Goal: Task Accomplishment & Management: Manage account settings

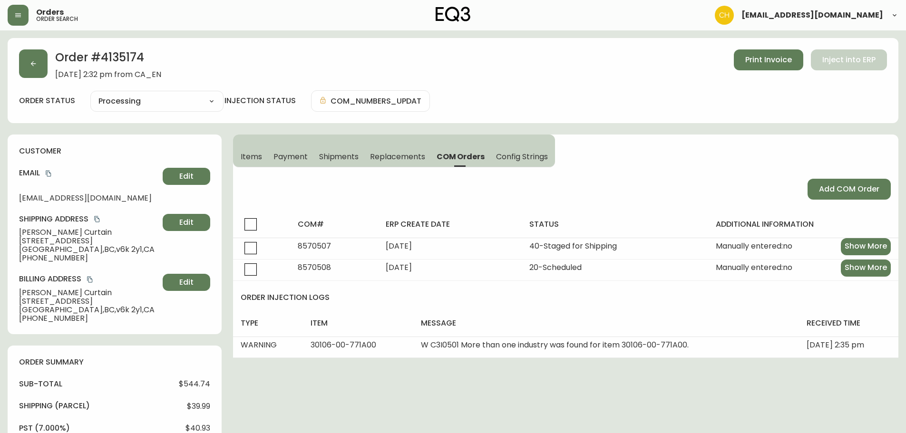
select select "PROCESSING"
click at [40, 69] on button "button" at bounding box center [33, 63] width 29 height 29
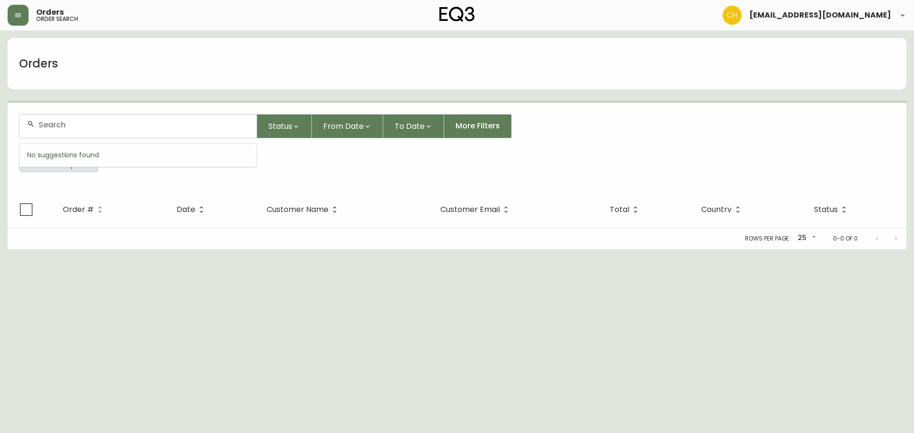
click at [88, 126] on input "text" at bounding box center [144, 124] width 210 height 9
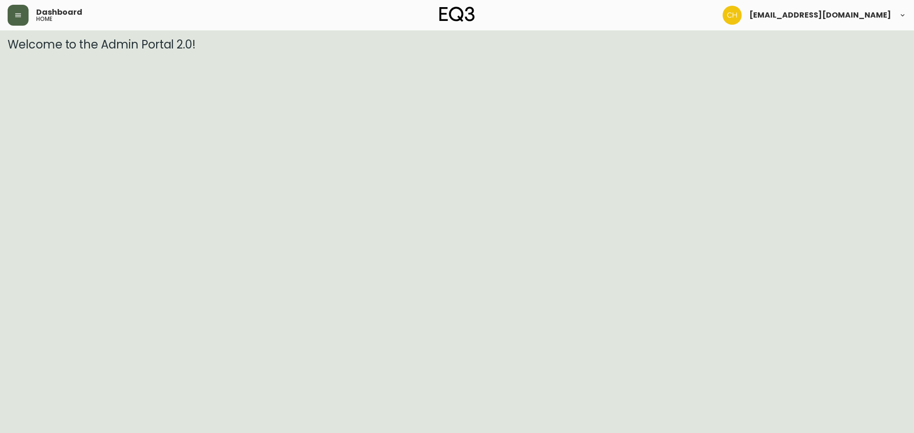
click at [15, 14] on icon "button" at bounding box center [18, 15] width 8 height 8
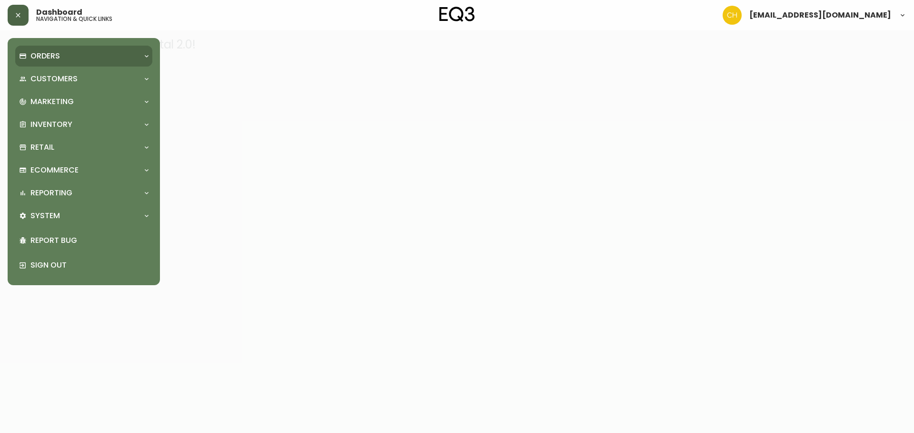
click at [28, 49] on div "Orders" at bounding box center [83, 56] width 137 height 21
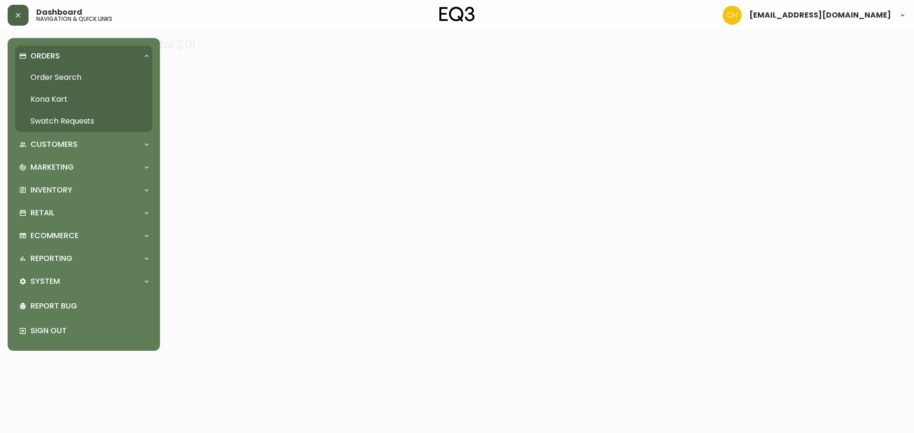
click at [63, 73] on link "Order Search" at bounding box center [83, 78] width 137 height 22
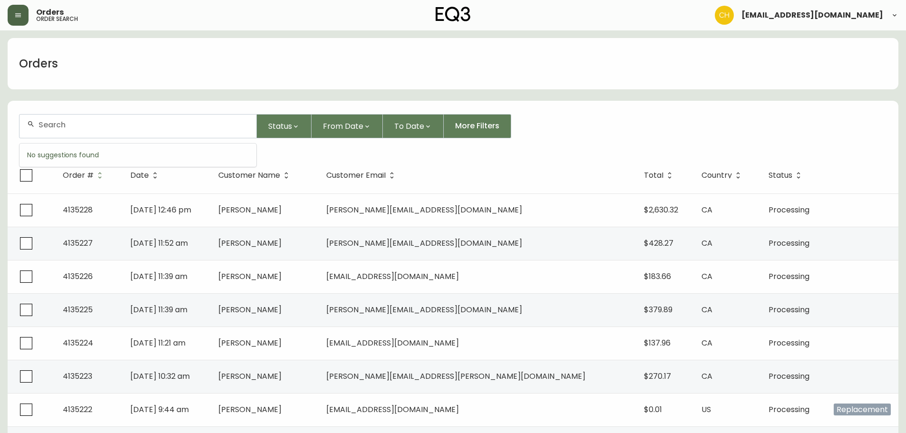
click at [65, 125] on input "text" at bounding box center [144, 124] width 210 height 9
type input "4135225"
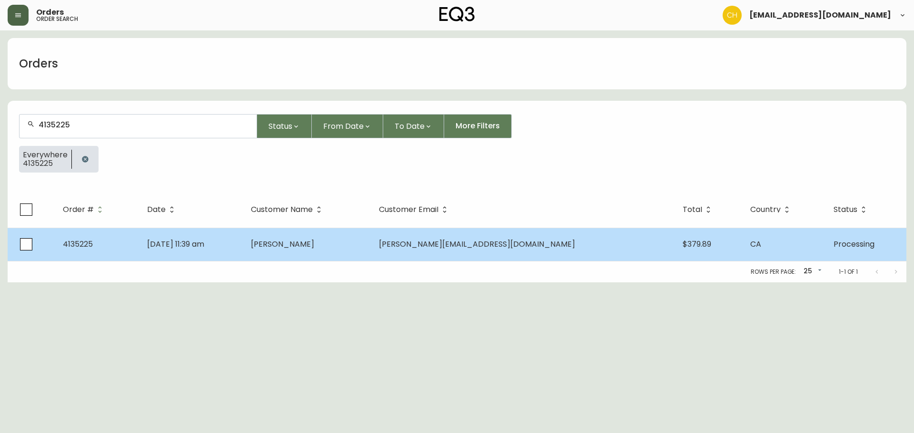
click at [314, 243] on span "Joan Hirayama" at bounding box center [282, 244] width 63 height 11
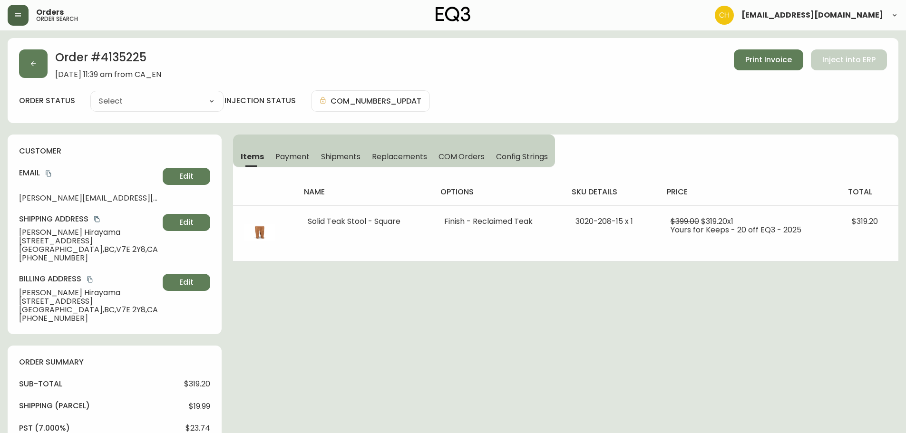
type input "Processing"
select select "PROCESSING"
click at [28, 67] on button "button" at bounding box center [33, 63] width 29 height 29
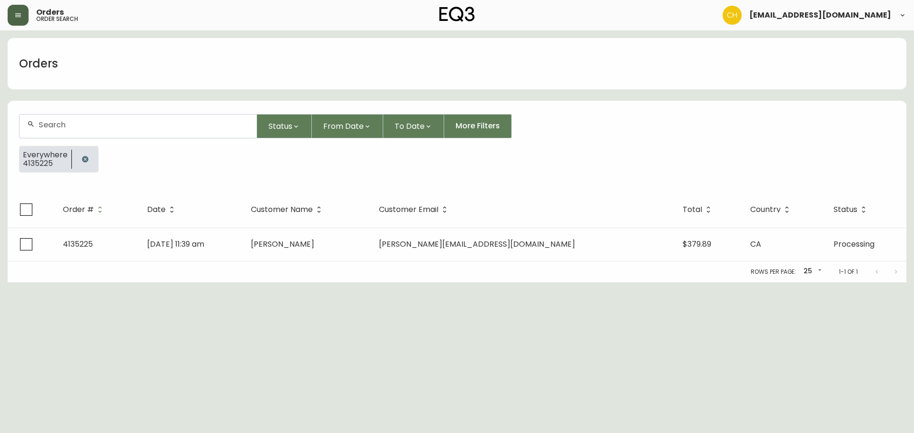
click at [52, 124] on input "text" at bounding box center [144, 124] width 210 height 9
click at [107, 123] on input "text" at bounding box center [144, 124] width 210 height 9
drag, startPoint x: 104, startPoint y: 126, endPoint x: 106, endPoint y: 121, distance: 5.1
click at [105, 126] on input "text" at bounding box center [144, 124] width 210 height 9
type input "4135223"
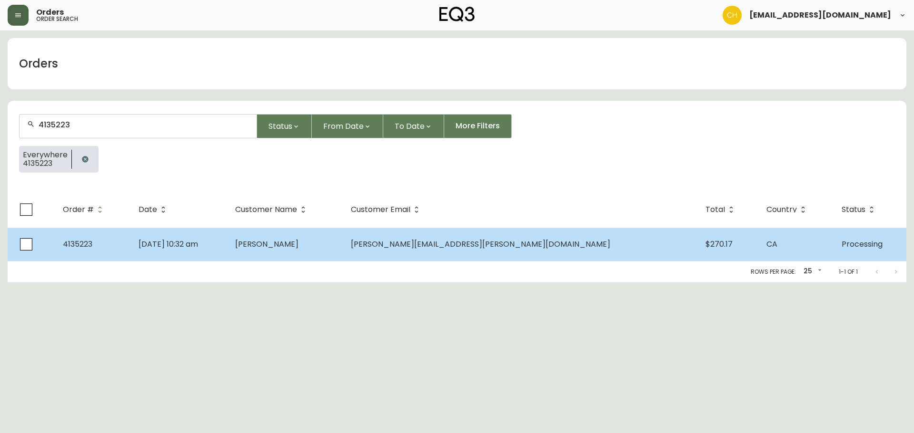
click at [343, 228] on td "julia bendavid" at bounding box center [285, 244] width 116 height 33
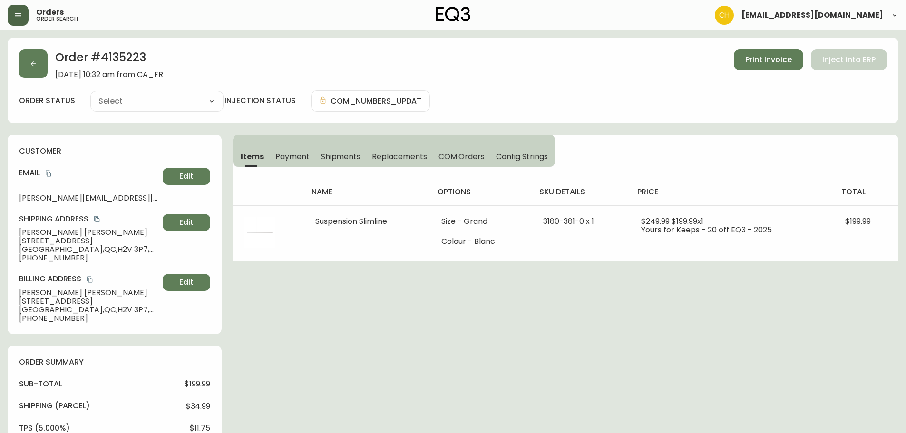
type input "Processing"
select select "PROCESSING"
click at [30, 77] on button "button" at bounding box center [33, 63] width 29 height 29
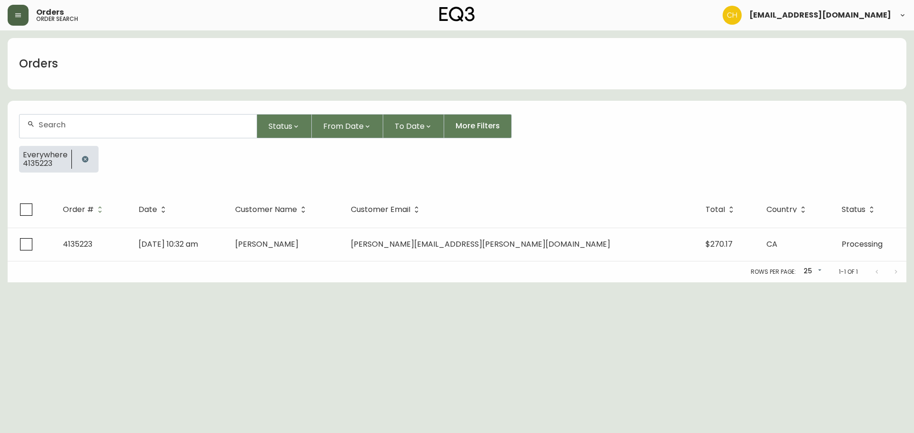
click at [49, 125] on input "text" at bounding box center [144, 124] width 210 height 9
type input "4135224"
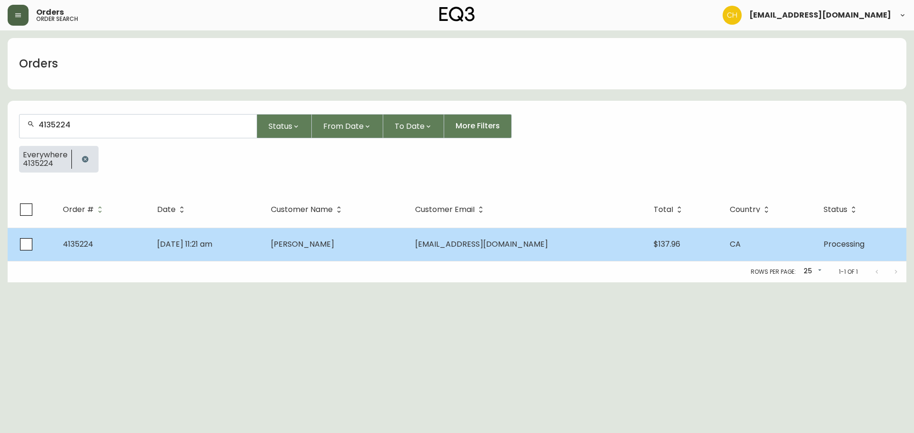
click at [334, 244] on span "Michel Patenaude" at bounding box center [302, 244] width 63 height 11
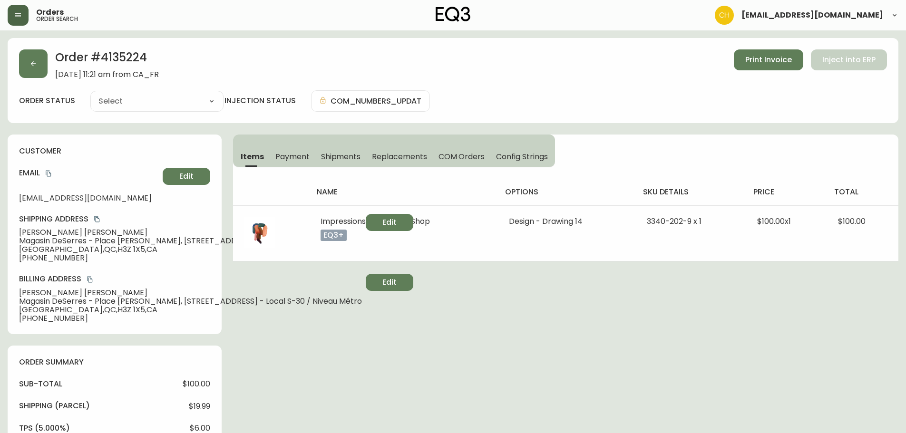
type input "Processing"
select select "PROCESSING"
click at [375, 223] on button "Edit" at bounding box center [390, 222] width 48 height 17
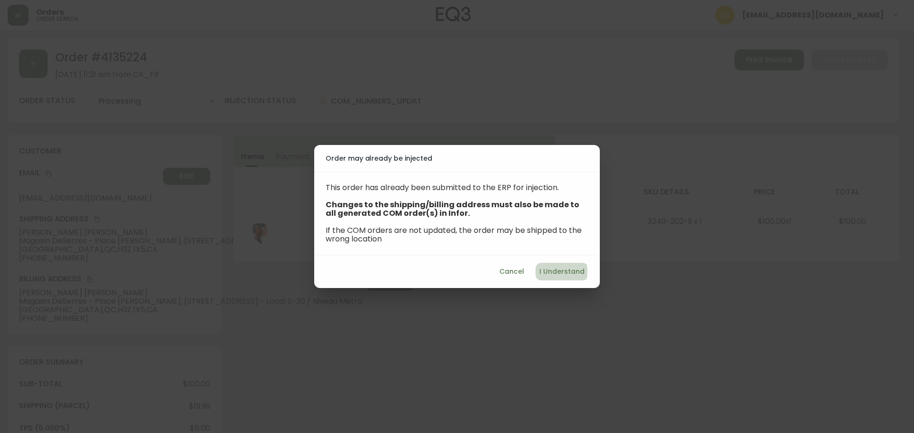
click at [546, 272] on span "I Understand" at bounding box center [561, 272] width 45 height 12
select select "QC"
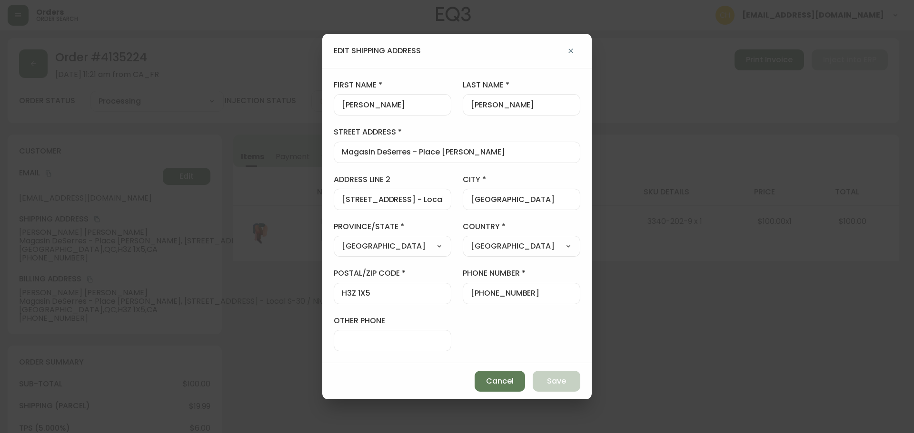
click at [429, 198] on input "1500, rue Atwater - Local S-30 / Niveau Métro" at bounding box center [392, 199] width 101 height 9
drag, startPoint x: 515, startPoint y: 387, endPoint x: 503, endPoint y: 382, distance: 13.2
click at [515, 386] on button "Cancel" at bounding box center [499, 381] width 50 height 21
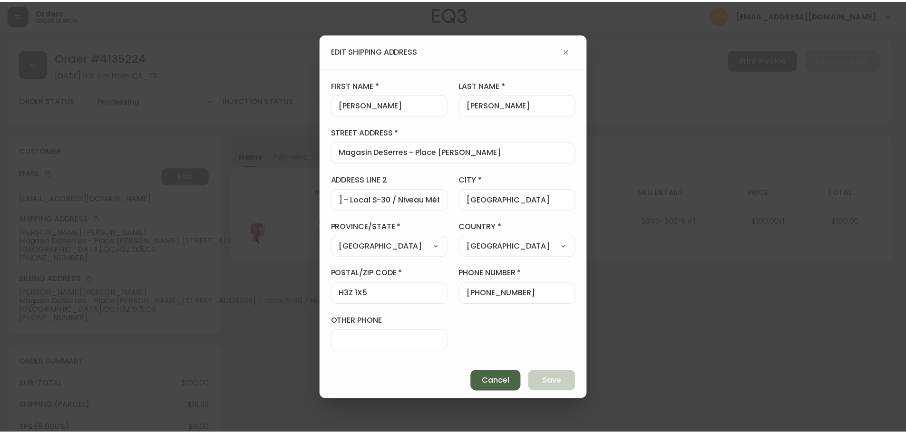
scroll to position [0, 0]
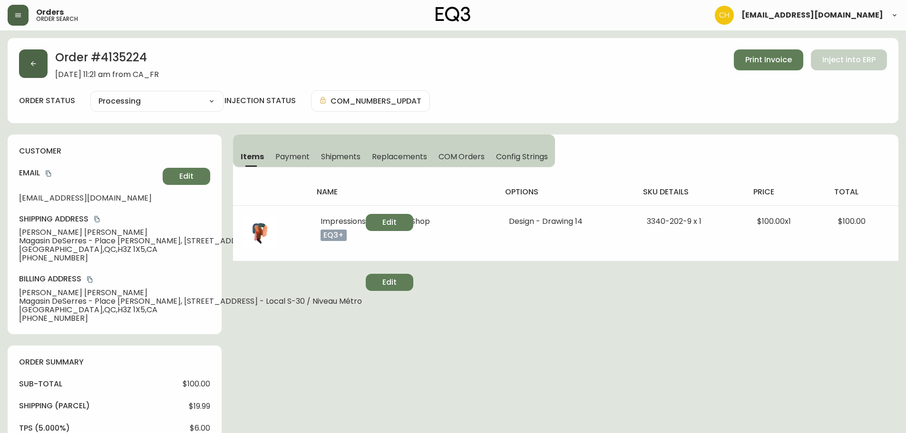
click at [36, 66] on icon "button" at bounding box center [34, 64] width 8 height 8
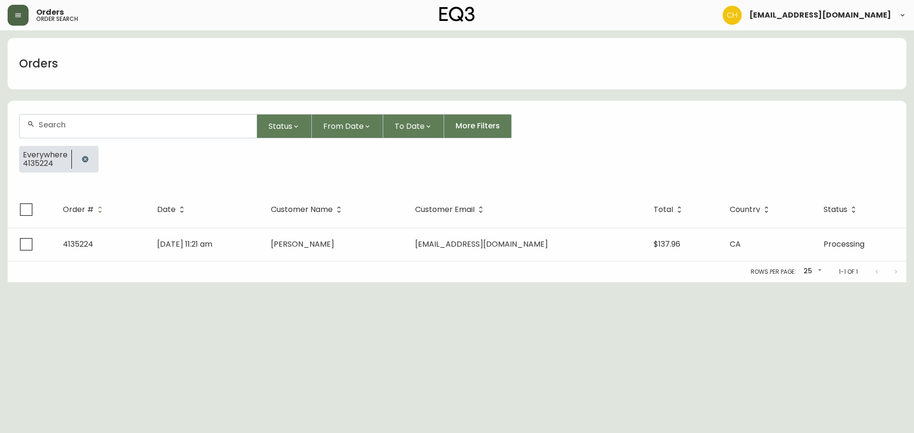
click at [158, 128] on input "text" at bounding box center [144, 124] width 210 height 9
type input "4135226"
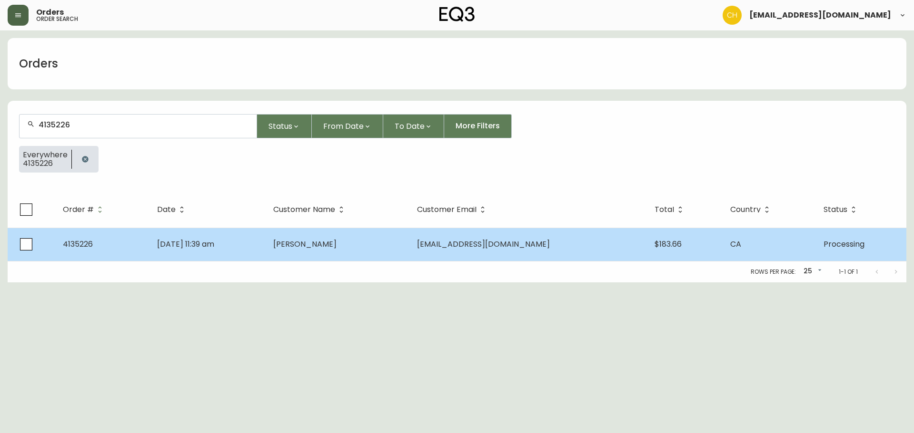
click at [375, 244] on td "Lyon Lloyd" at bounding box center [338, 244] width 144 height 33
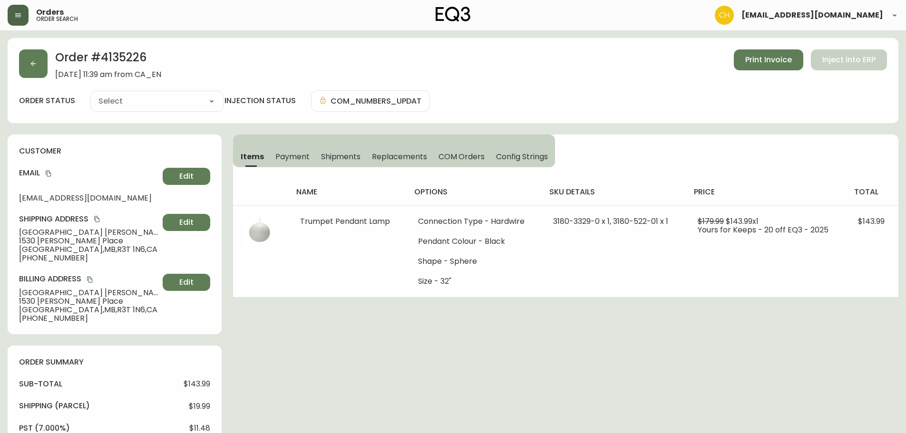
type input "Processing"
select select "PROCESSING"
click at [39, 79] on div "Order # 4135226 September 9, 2025 at 11:39 am from CA_EN Print Invoice Inject i…" at bounding box center [453, 80] width 891 height 85
click at [40, 78] on button "button" at bounding box center [33, 63] width 29 height 29
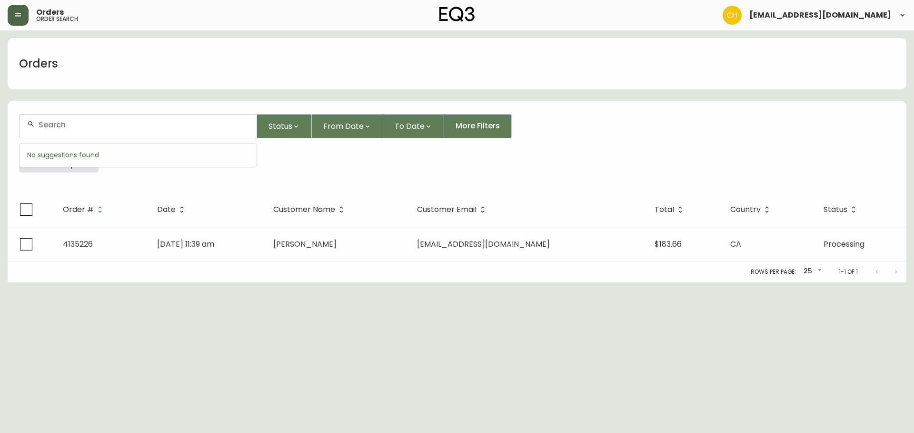
click at [81, 128] on input "text" at bounding box center [144, 124] width 210 height 9
type input "4135222"
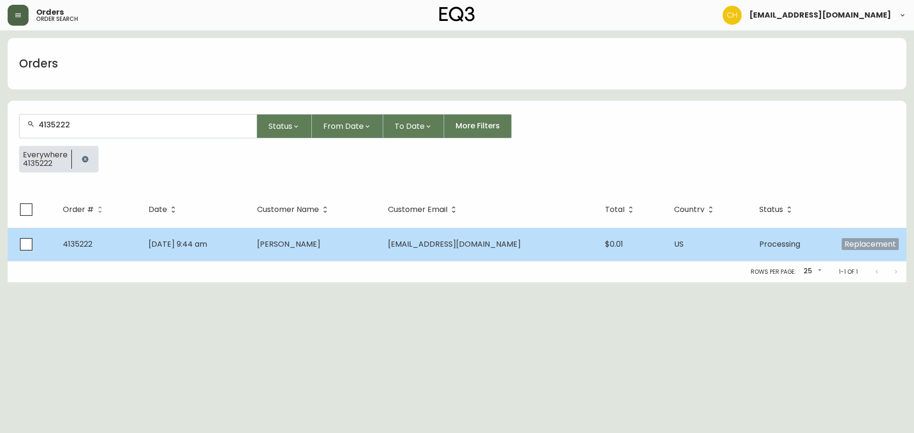
click at [320, 246] on span "Javier Rank" at bounding box center [288, 244] width 63 height 11
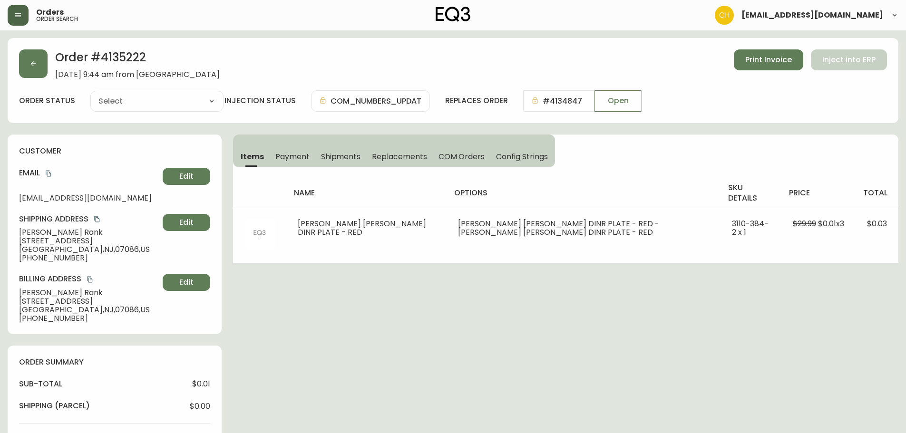
type input "Processing"
select select "PROCESSING"
